Goal: Information Seeking & Learning: Learn about a topic

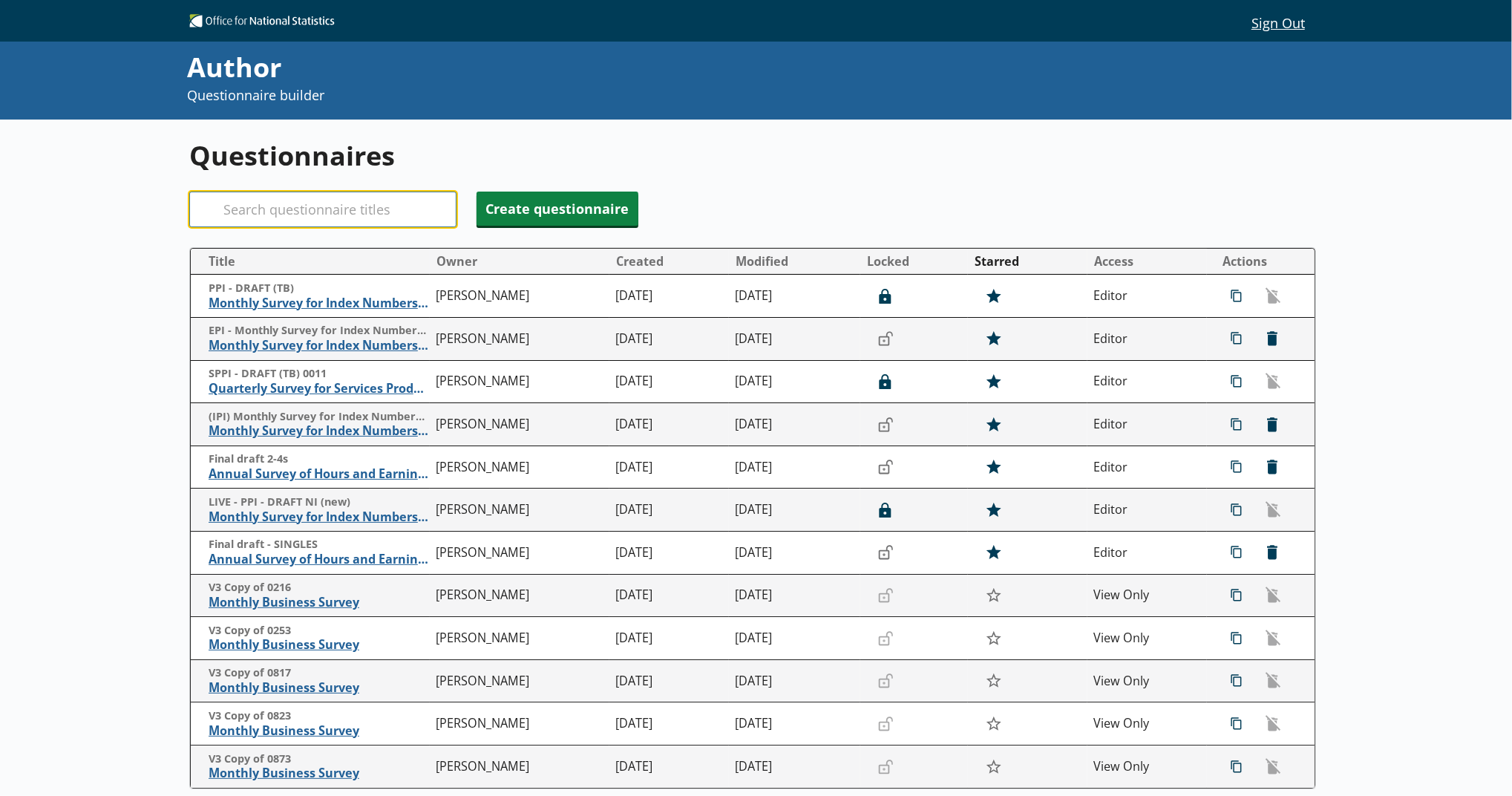
click at [298, 224] on input "Search" at bounding box center [323, 210] width 267 height 36
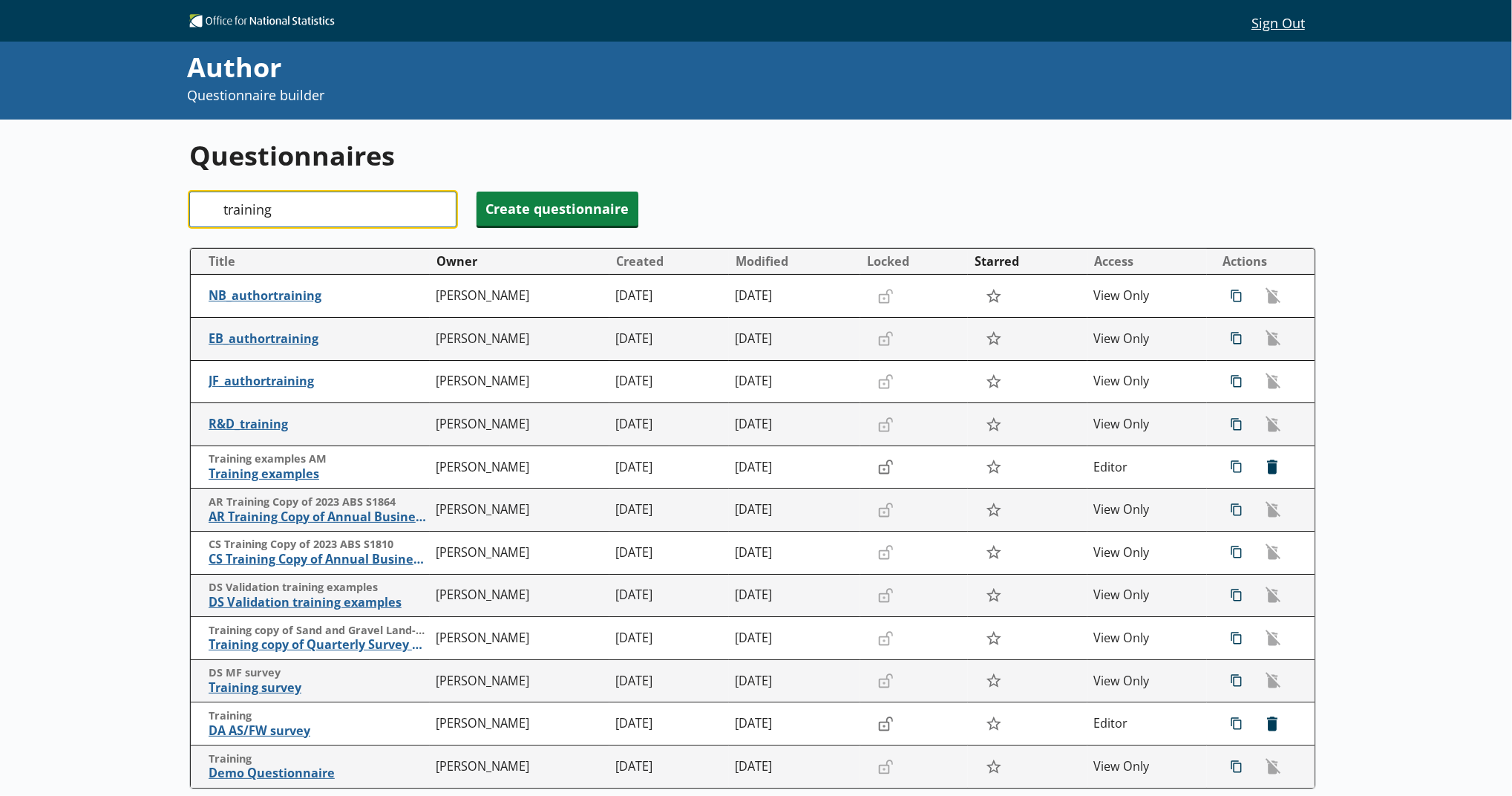
type input "training"
click at [480, 252] on button "Owner" at bounding box center [520, 261] width 179 height 24
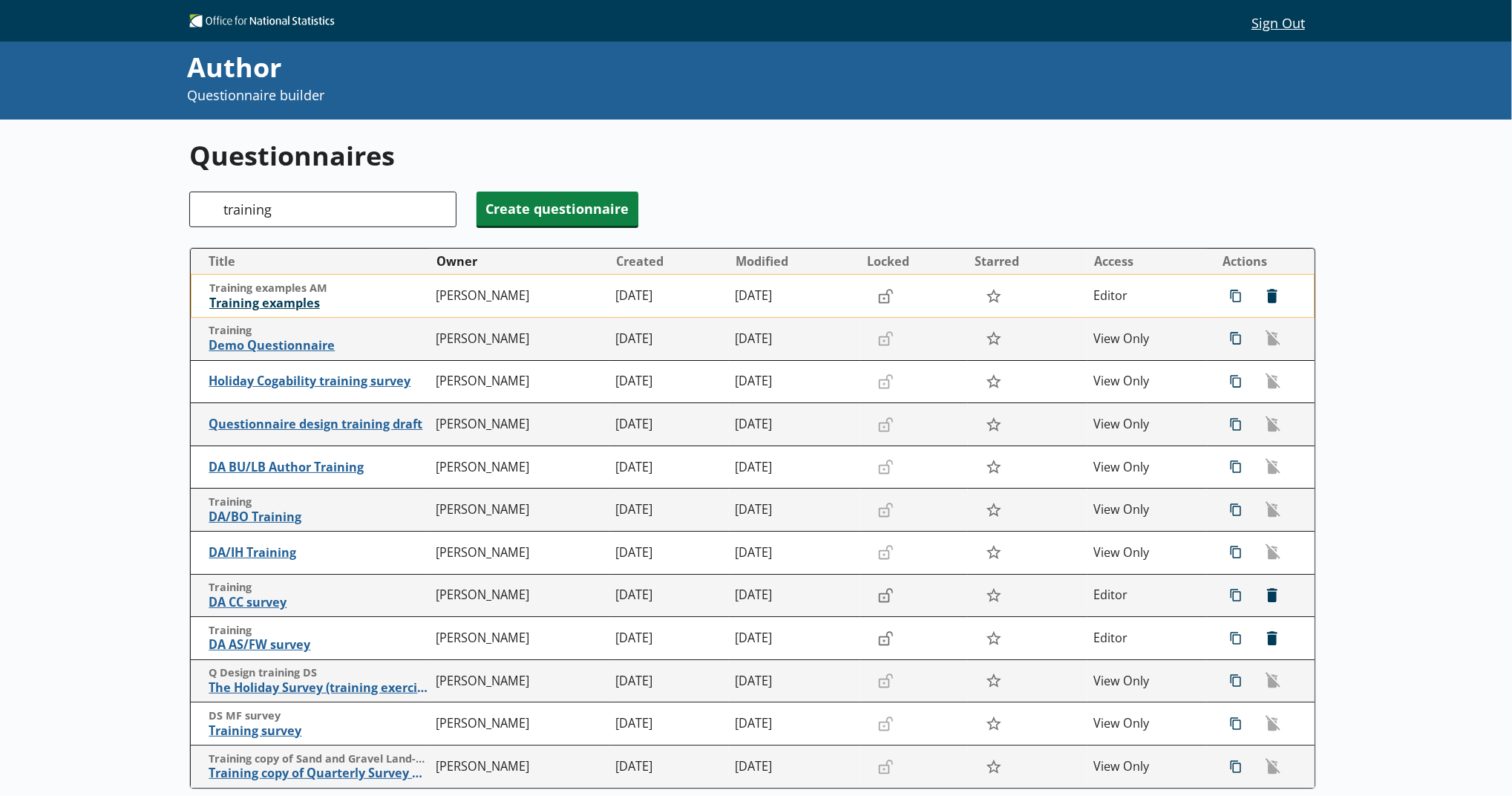
click at [286, 302] on span "Training examples" at bounding box center [319, 303] width 220 height 16
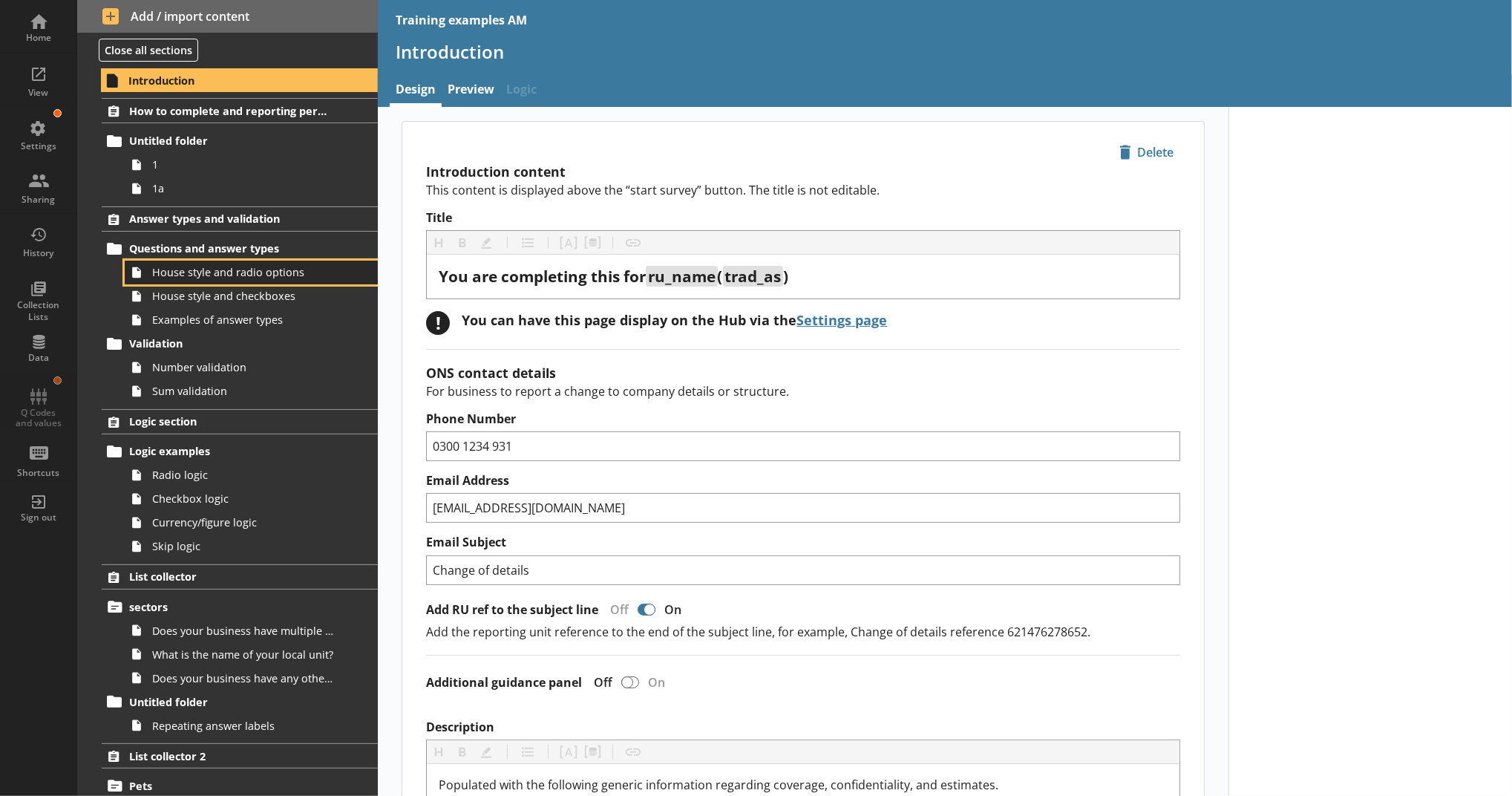
click at [250, 282] on link "House style and radio options" at bounding box center [251, 272] width 253 height 24
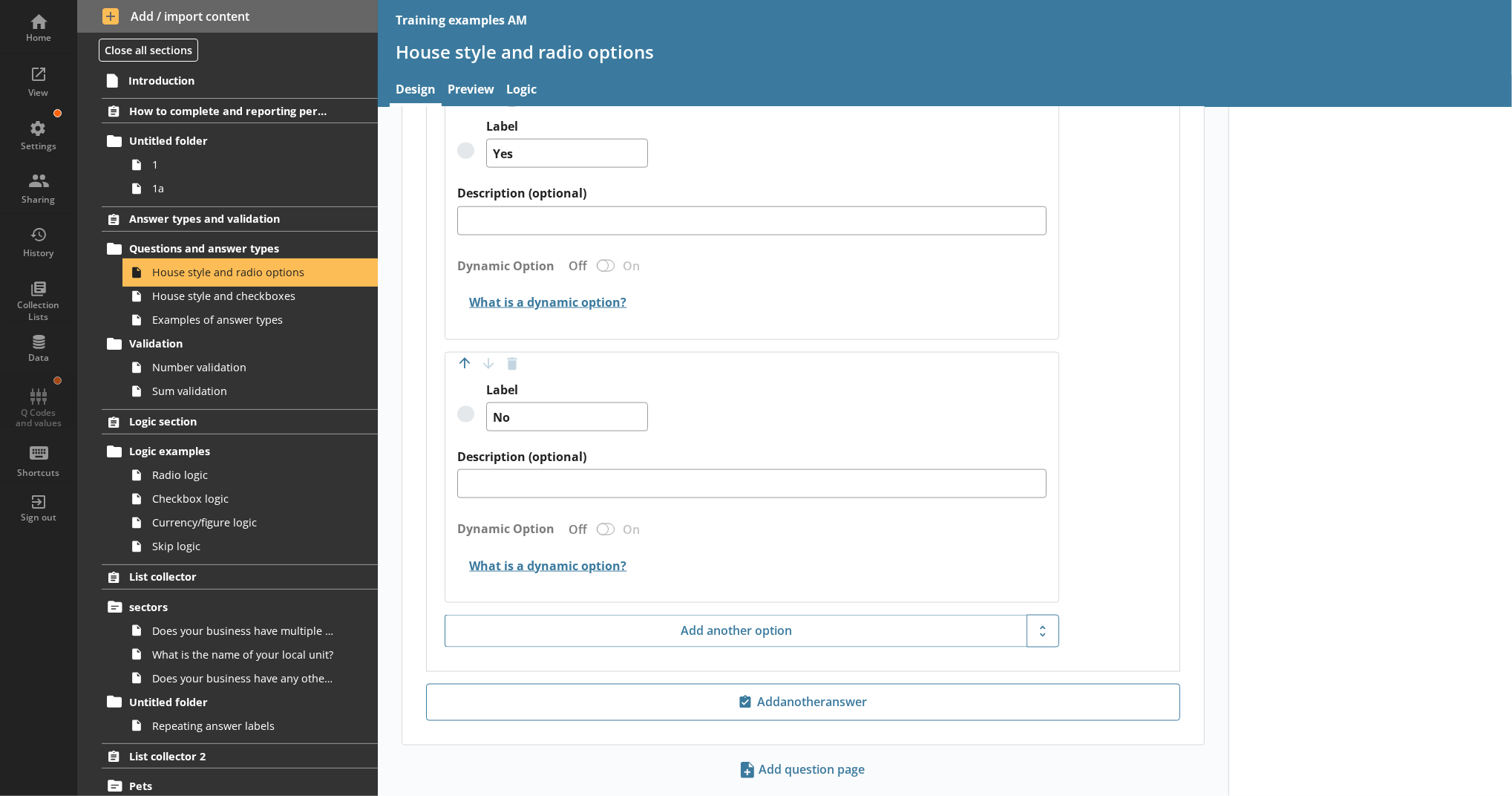
scroll to position [1599, 0]
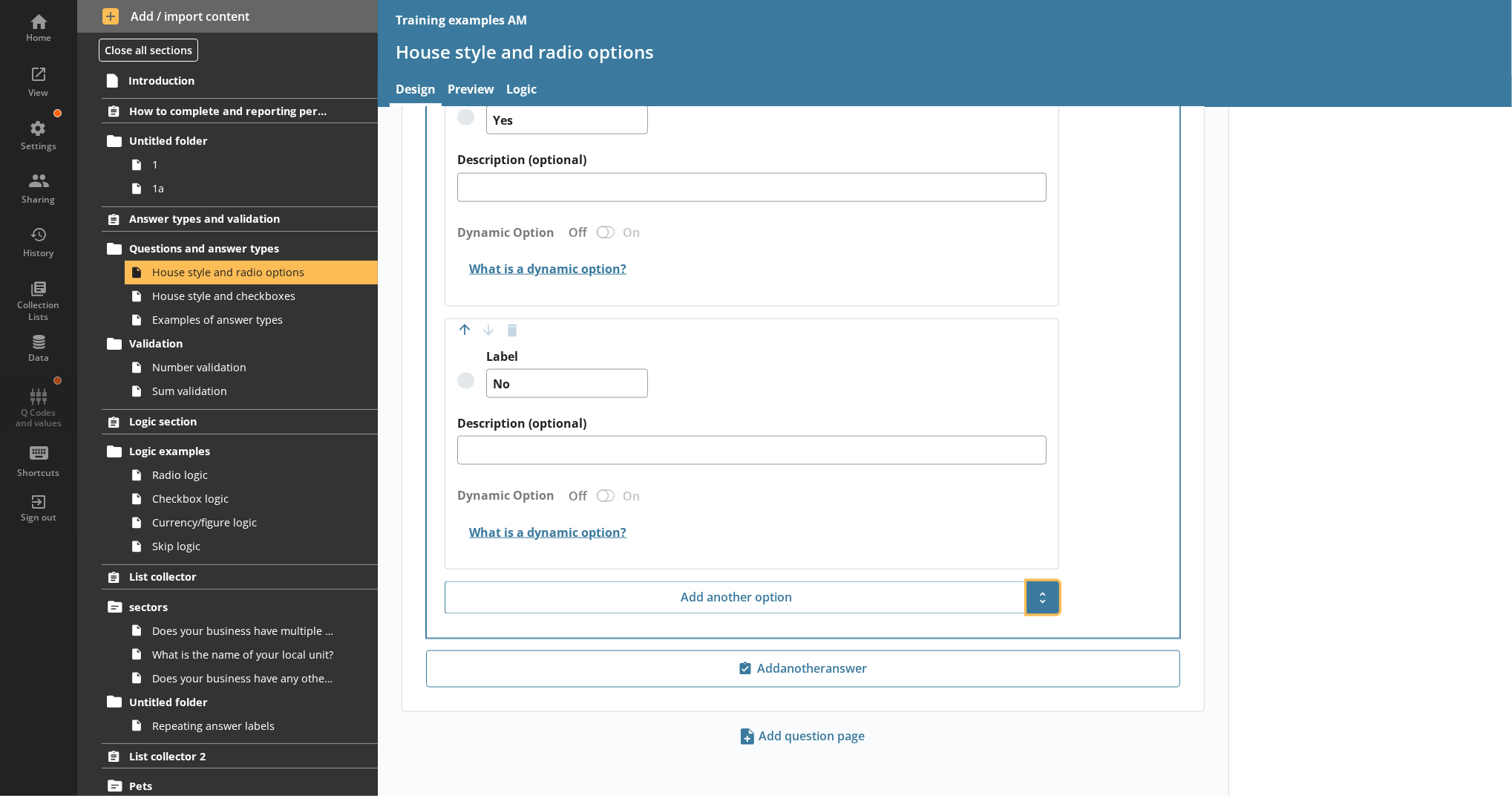
click at [1043, 599] on span "Show additional options" at bounding box center [1043, 597] width 24 height 24
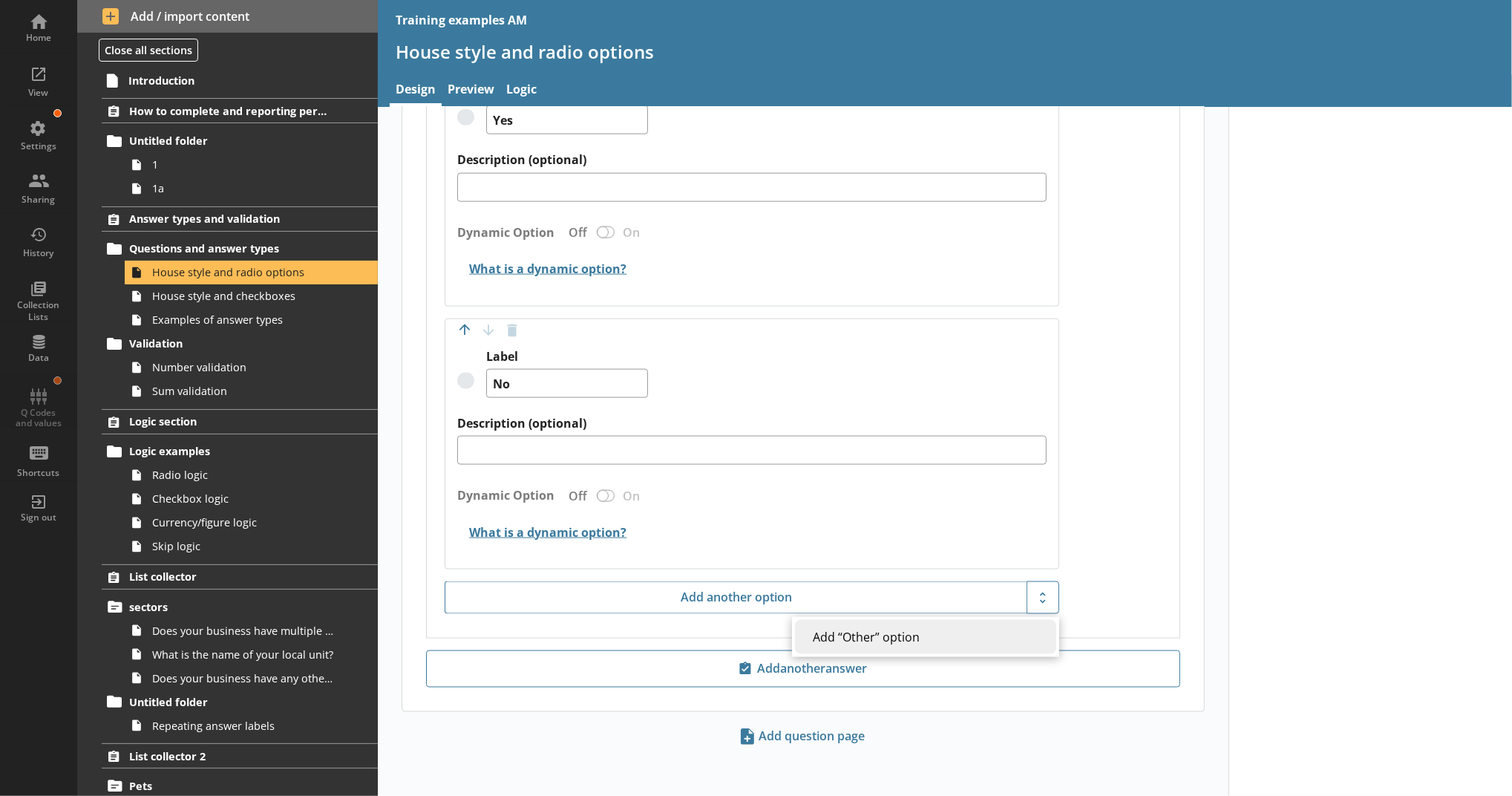
click at [1145, 542] on div "Label (optional) The label is optional for additional information. This is a ra…" at bounding box center [803, 291] width 753 height 693
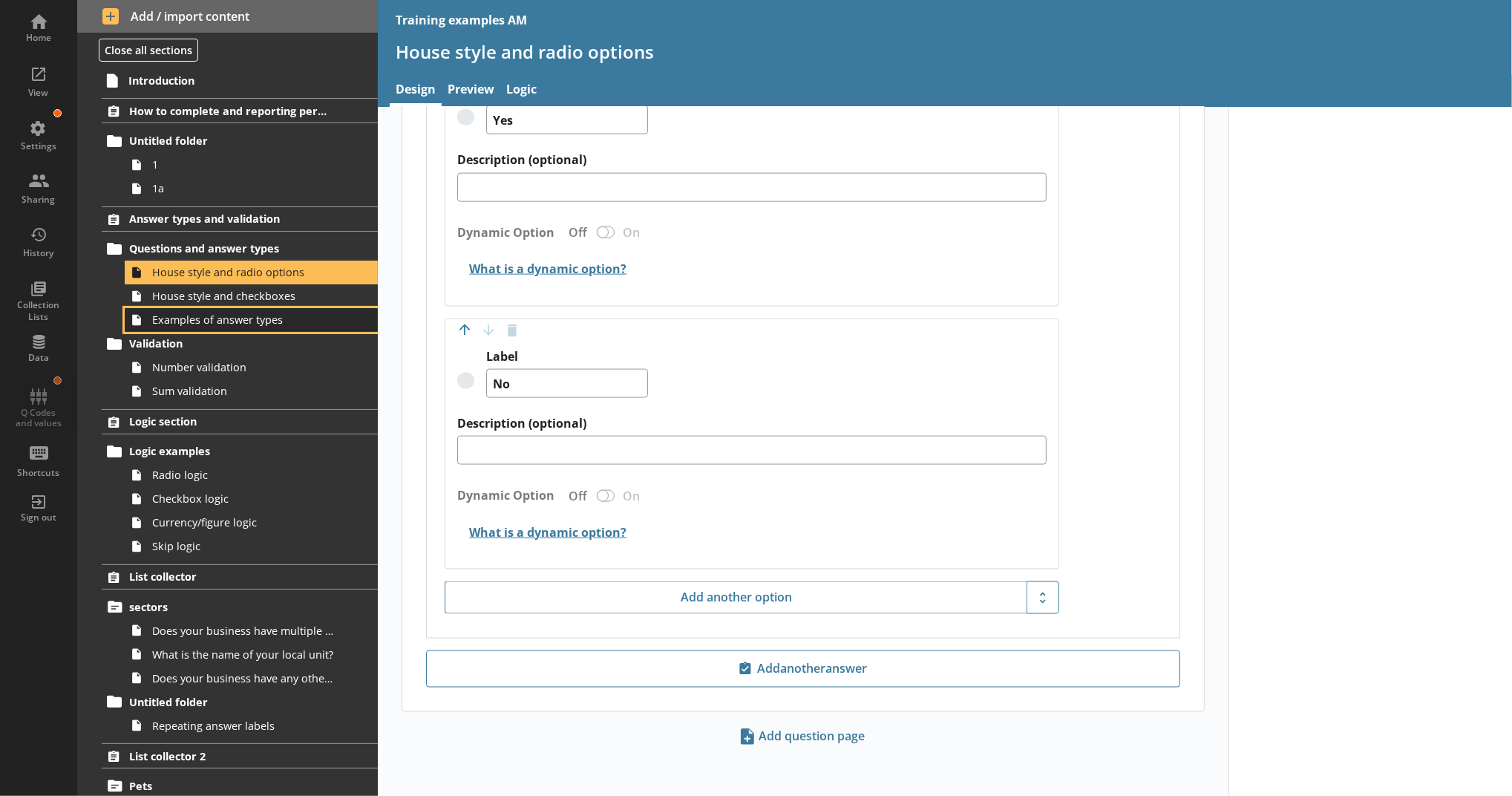
click at [261, 311] on link "Examples of answer types" at bounding box center [251, 319] width 253 height 24
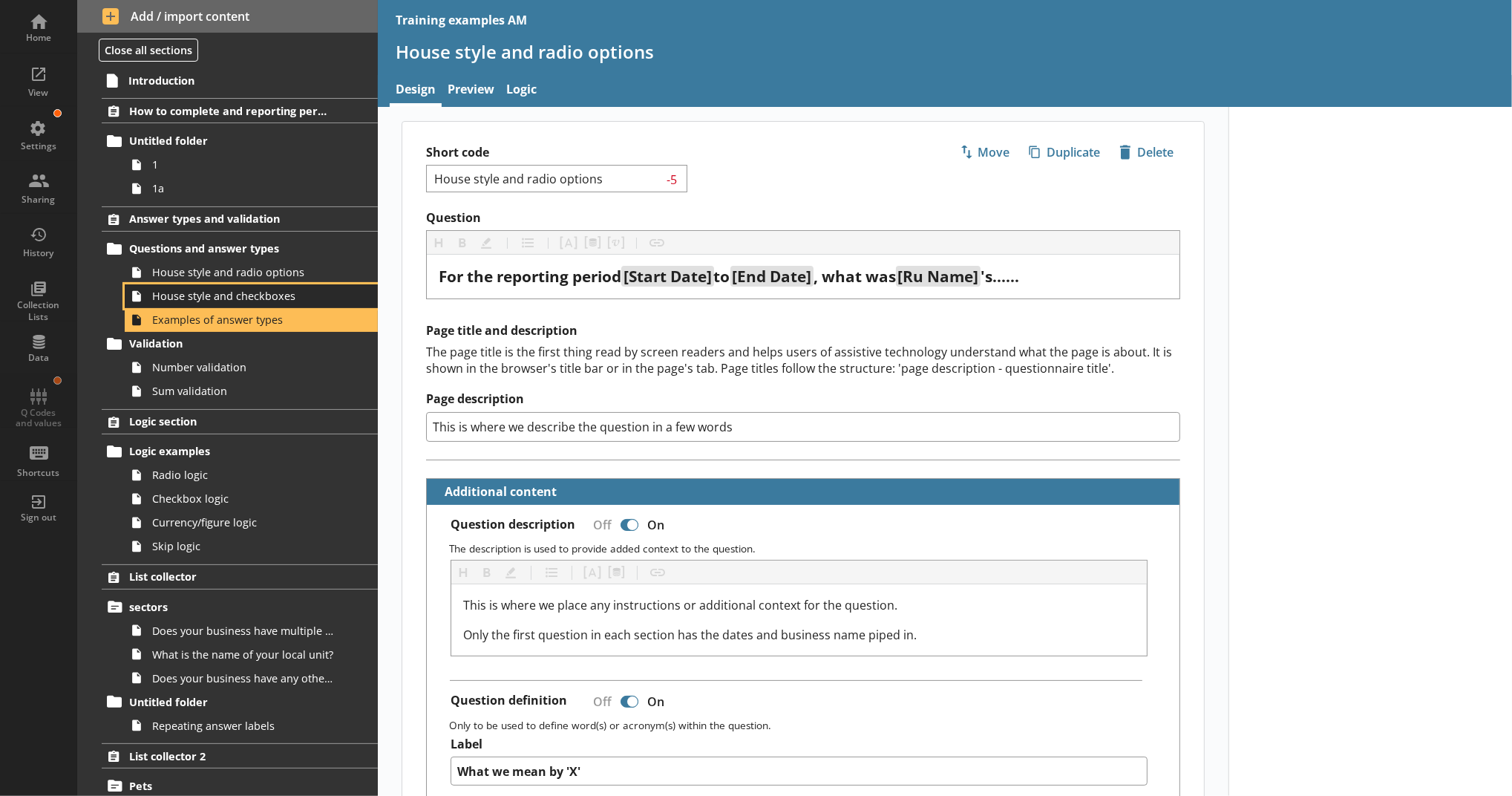
click at [264, 300] on span "House style and checkboxes" at bounding box center [243, 296] width 182 height 14
type textarea "x"
select select "YearsMonths"
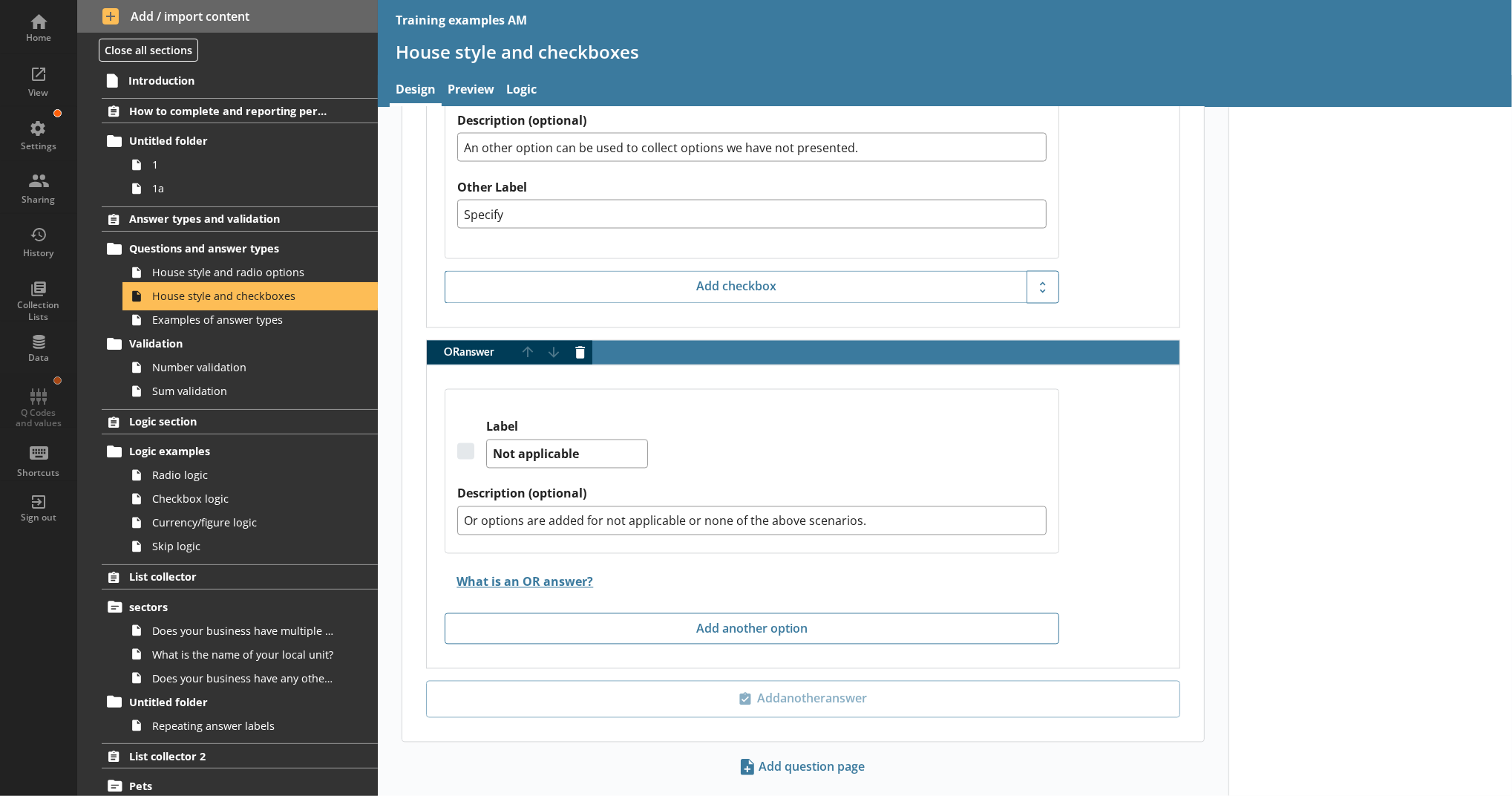
scroll to position [2142, 0]
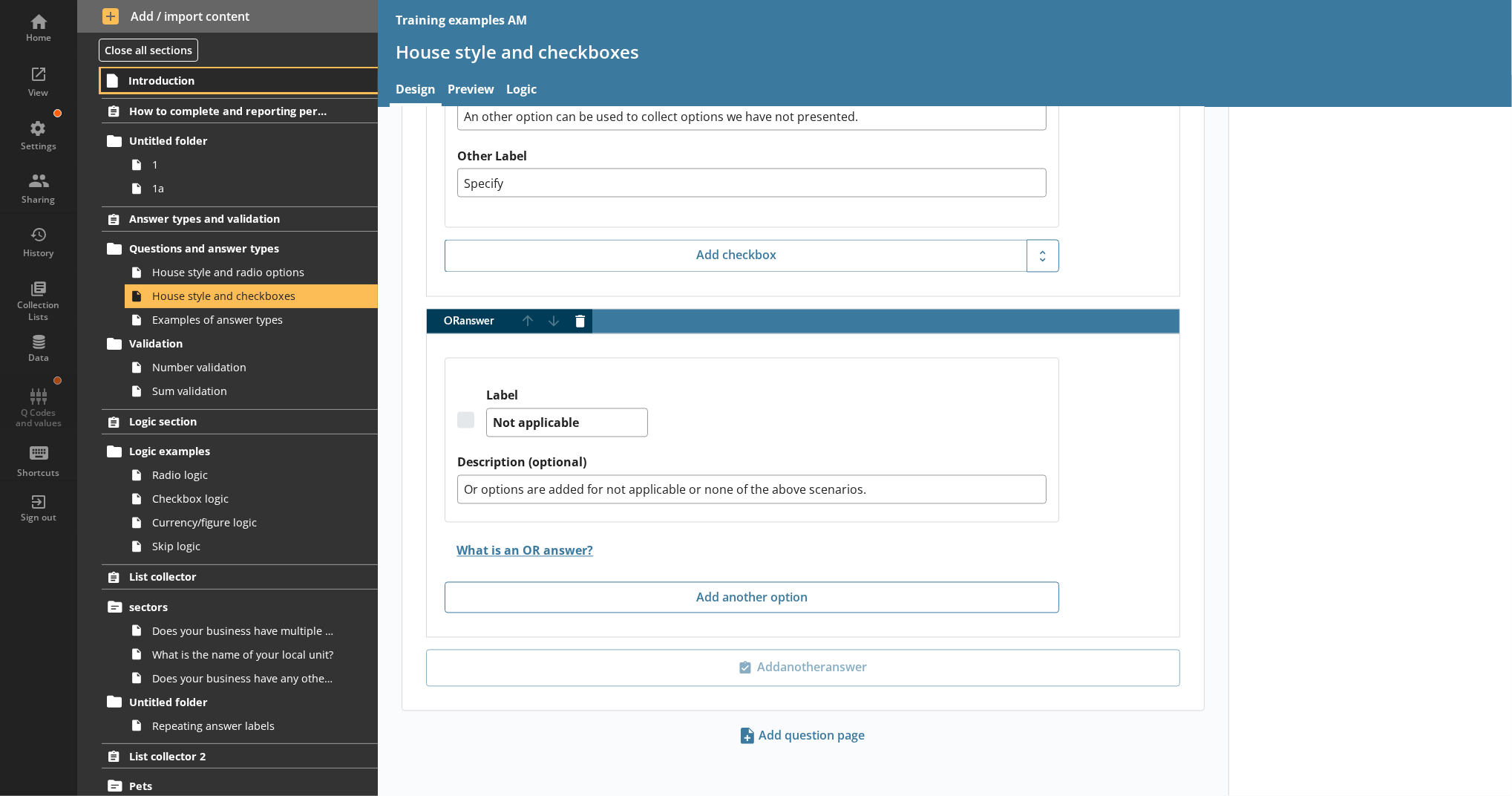
click at [287, 84] on span "Introduction" at bounding box center [229, 80] width 200 height 14
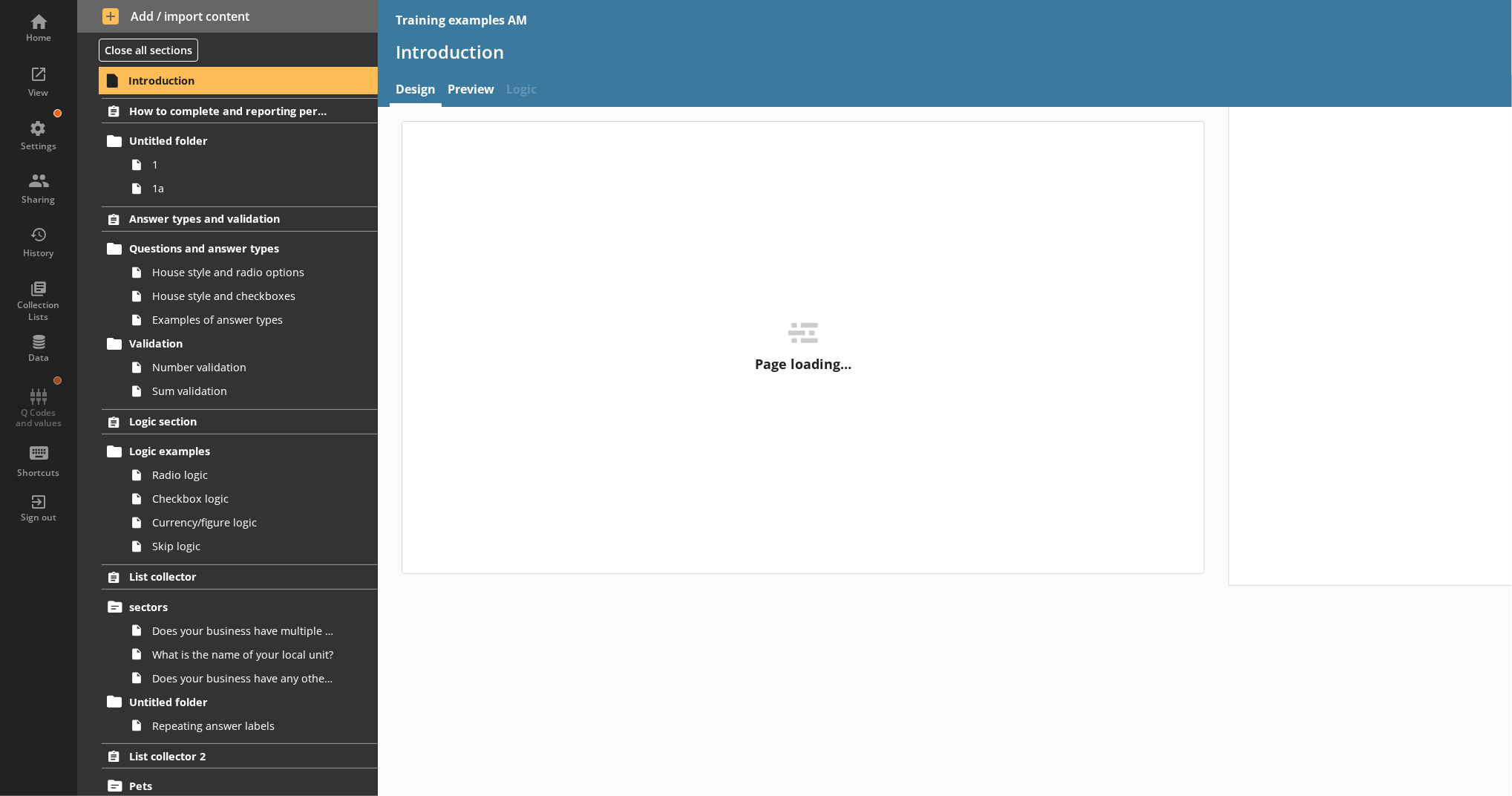
type textarea "x"
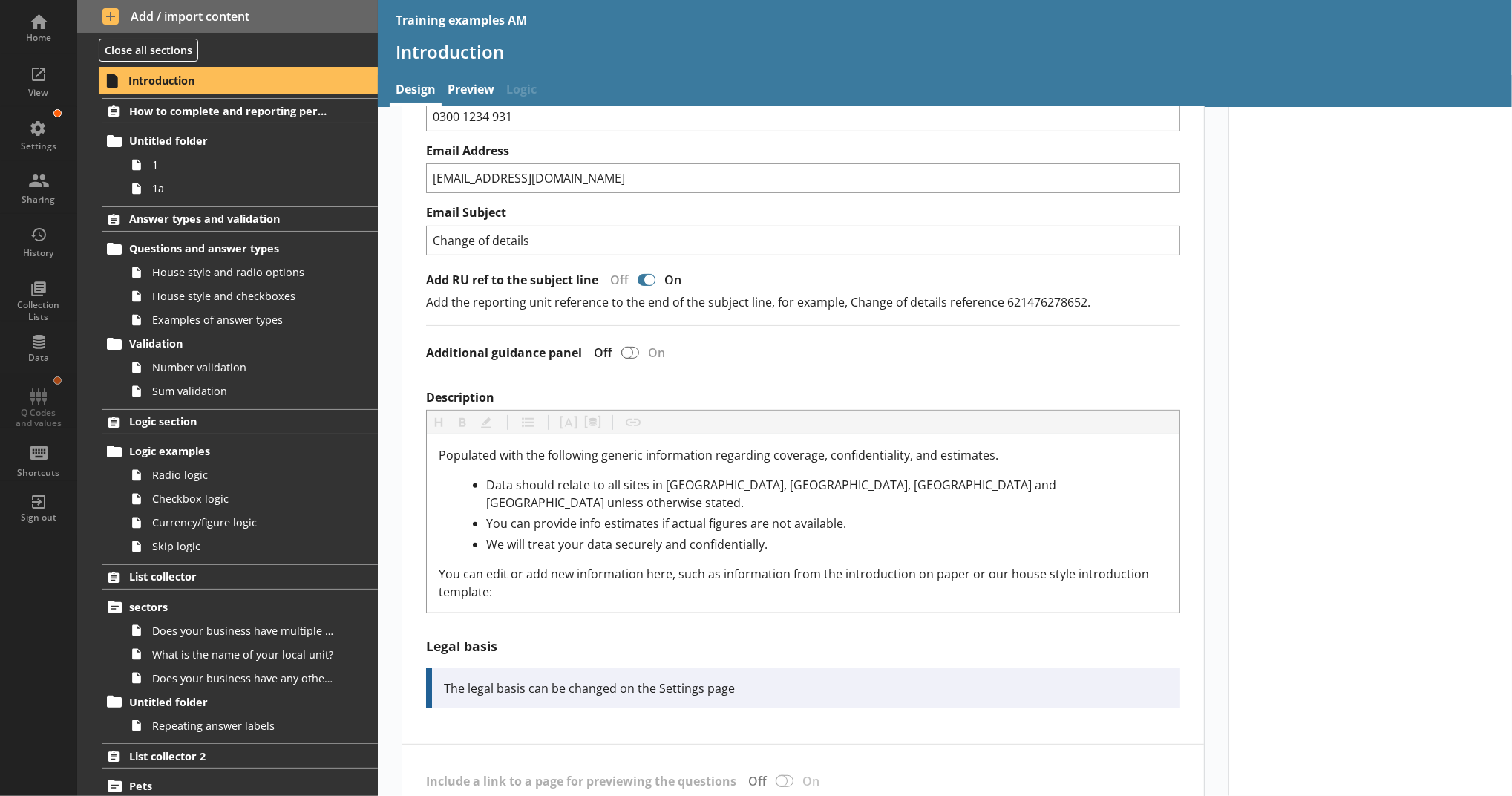
scroll to position [659, 0]
